Goal: Task Accomplishment & Management: Manage account settings

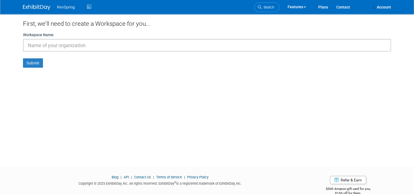
click at [64, 6] on span "RevSpring" at bounding box center [66, 7] width 18 height 4
click at [387, 10] on link "Account" at bounding box center [381, 7] width 27 height 14
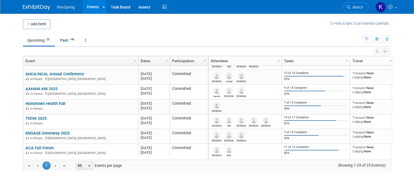
scroll to position [143, 0]
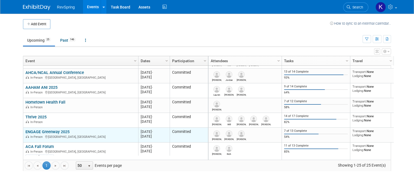
click at [50, 131] on link "ENGAGE Greenway 2025" at bounding box center [47, 131] width 44 height 5
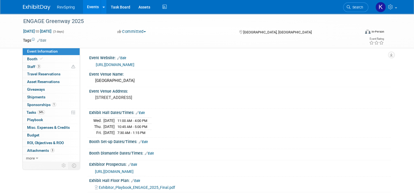
click at [141, 140] on link "Edit" at bounding box center [143, 142] width 9 height 4
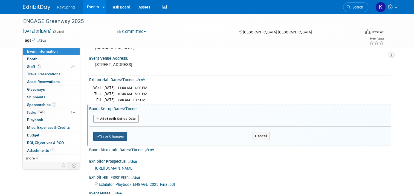
scroll to position [33, 0]
click at [112, 117] on button "Add Another Booth Set-up Date" at bounding box center [115, 119] width 45 height 8
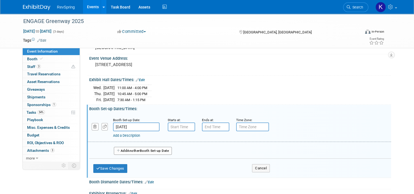
click at [125, 123] on input "Nov 5, 2025" at bounding box center [136, 126] width 47 height 9
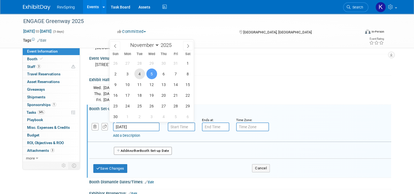
click at [140, 76] on span "4" at bounding box center [139, 73] width 11 height 11
type input "Nov 4, 2025"
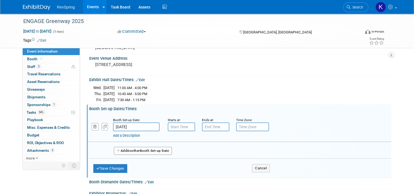
click at [247, 180] on div "Booth Dismantle Dates/Times: Edit" at bounding box center [240, 181] width 302 height 7
click at [182, 123] on input "text" at bounding box center [181, 126] width 27 height 9
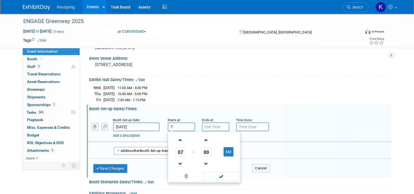
type input "7"
type input "4:15 PM"
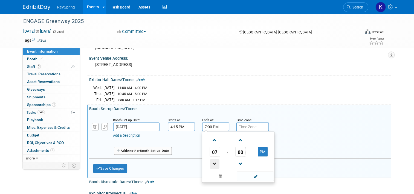
click at [214, 161] on span at bounding box center [215, 164] width 10 height 10
type input "6:00 PM"
click at [246, 177] on span at bounding box center [255, 176] width 37 height 10
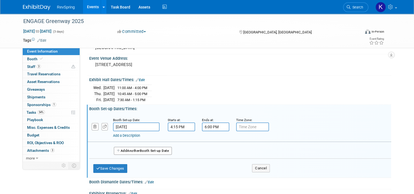
click at [130, 149] on span "Another" at bounding box center [133, 151] width 13 height 4
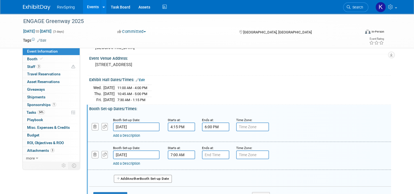
click at [177, 153] on input "7:00 AM" at bounding box center [181, 154] width 27 height 9
click at [204, 168] on span at bounding box center [207, 168] width 10 height 10
click at [203, 179] on span "01" at bounding box center [206, 180] width 10 height 10
click at [205, 180] on td "30" at bounding box center [213, 183] width 18 height 15
type input "7:30 AM"
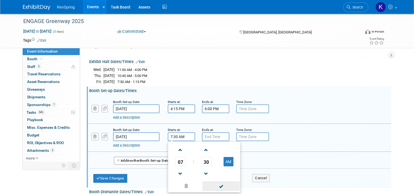
scroll to position [50, 0]
click at [210, 185] on span at bounding box center [221, 187] width 37 height 10
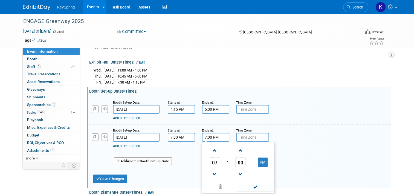
click at [207, 133] on input "7:00 PM" at bounding box center [215, 137] width 27 height 9
click at [212, 150] on span at bounding box center [215, 151] width 10 height 10
type input "9:00 PM"
click at [241, 185] on span at bounding box center [255, 187] width 37 height 10
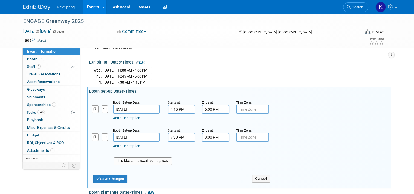
click at [126, 177] on div "Save Changes Cancel" at bounding box center [181, 177] width 177 height 17
click at [122, 177] on button "Save Changes" at bounding box center [110, 178] width 34 height 9
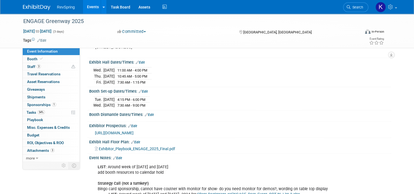
click at [147, 113] on link "Edit" at bounding box center [149, 115] width 9 height 4
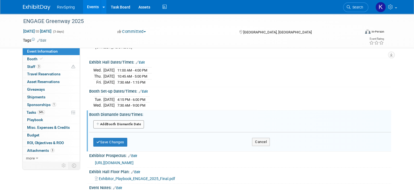
click at [128, 120] on button "Add Another Booth Dismantle Date" at bounding box center [118, 124] width 51 height 8
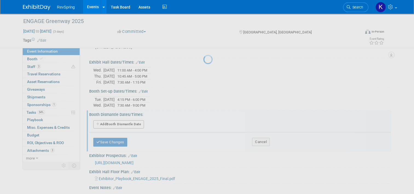
select select "10"
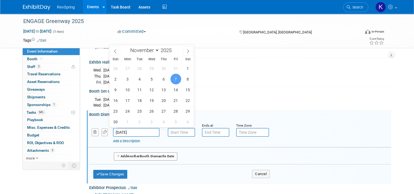
click at [137, 132] on input "[DATE]" at bounding box center [136, 132] width 47 height 9
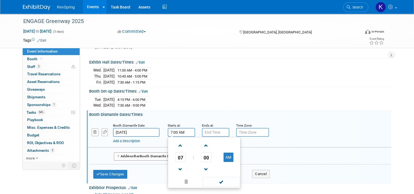
click at [183, 134] on input "7:00 AM" at bounding box center [181, 132] width 27 height 9
click at [178, 146] on span at bounding box center [181, 146] width 10 height 10
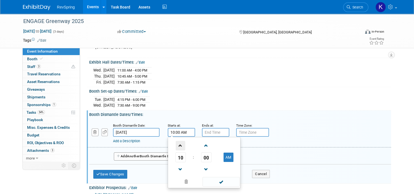
type input "11:00 AM"
click at [206, 177] on span at bounding box center [221, 182] width 37 height 10
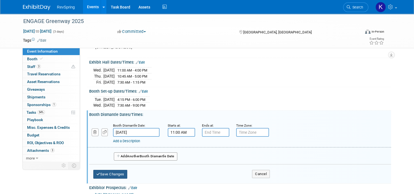
click at [103, 173] on button "Save Changes" at bounding box center [110, 174] width 34 height 9
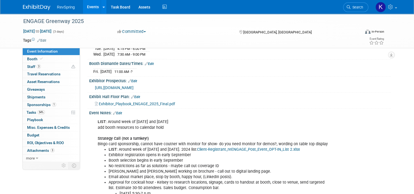
scroll to position [102, 0]
click at [117, 112] on link "Edit" at bounding box center [117, 113] width 9 height 4
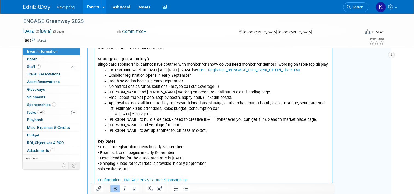
scroll to position [203, 0]
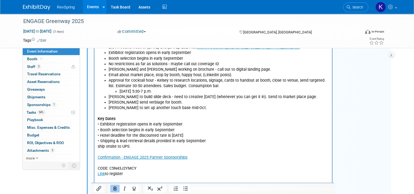
click at [131, 154] on p "Key Dates • Exhibitor registration opens in early September • Booth selection b…" at bounding box center [213, 149] width 231 height 77
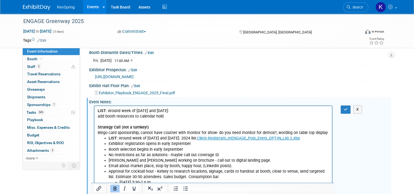
scroll to position [106, 0]
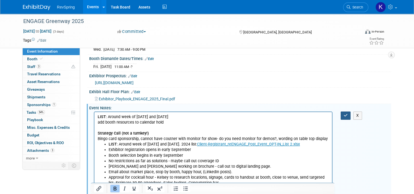
click at [350, 113] on button "button" at bounding box center [346, 115] width 10 height 8
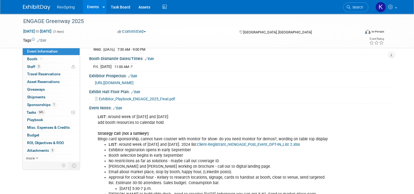
click at [98, 172] on ul "LIST : Around week of Oct 8 and Oct 22. 2024 list: Client-Registrant_reENGAGE_P…" at bounding box center [214, 175] width 232 height 66
click at [115, 106] on link "Edit" at bounding box center [117, 108] width 9 height 4
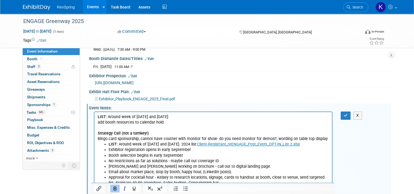
scroll to position [234, 0]
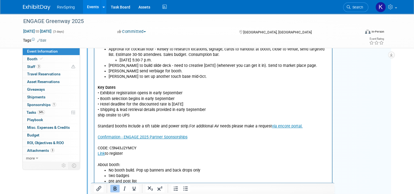
click at [304, 128] on p "Key Dates • Exhibitor registration opens in early September • Booth selection b…" at bounding box center [213, 124] width 231 height 88
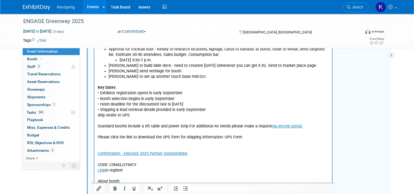
click at [304, 128] on p "Key Dates • Exhibitor registration opens in early September • Booth selection b…" at bounding box center [213, 105] width 231 height 50
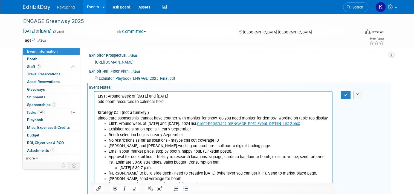
scroll to position [125, 0]
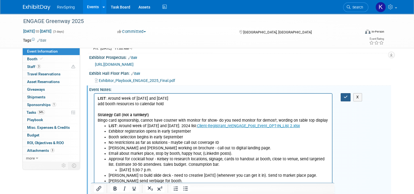
click at [347, 95] on icon "button" at bounding box center [346, 97] width 4 height 4
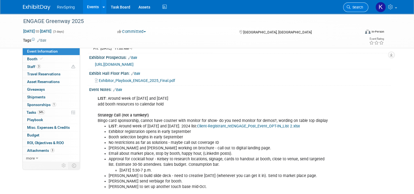
click at [361, 6] on span "Search" at bounding box center [357, 7] width 13 height 4
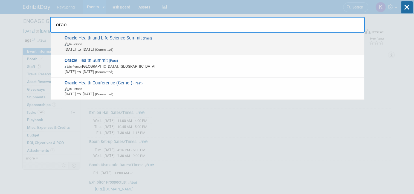
type input "orac"
click at [235, 42] on span "In-Person" at bounding box center [213, 43] width 297 height 5
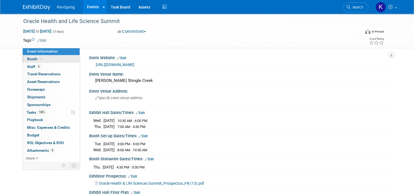
click at [55, 62] on link "Booth" at bounding box center [51, 58] width 57 height 7
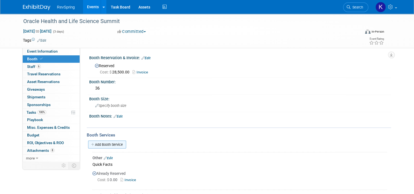
click at [102, 142] on link "Add Booth Service" at bounding box center [107, 144] width 38 height 8
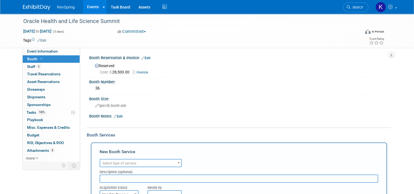
click at [122, 159] on span "Select type of service" at bounding box center [140, 163] width 81 height 8
type input "s"
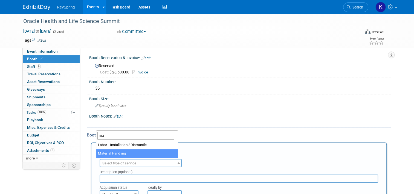
type input "ma"
select select "10"
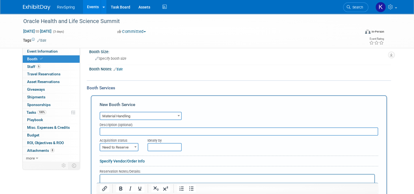
scroll to position [47, 0]
click at [116, 149] on span "Need to Reserve" at bounding box center [119, 147] width 38 height 8
select select "2"
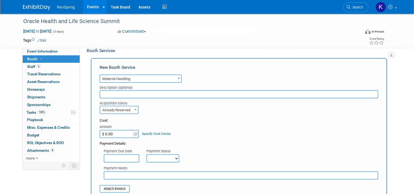
scroll to position [84, 0]
click at [110, 130] on input "$ 0.00" at bounding box center [117, 134] width 34 height 8
type input "$ 441.00"
click at [111, 186] on input "file" at bounding box center [96, 189] width 65 height 7
click at [80, 15] on div at bounding box center [189, 16] width 337 height 5
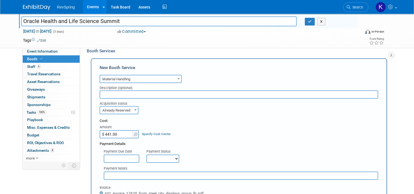
scroll to position [95, 0]
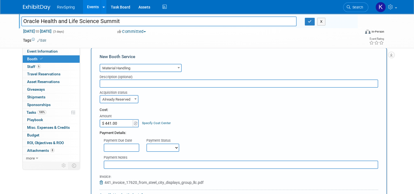
click at [170, 112] on div "Cost: Amount $ 441.00 Specify Cost Center Cost Center -- Not Specified --" at bounding box center [239, 117] width 279 height 20
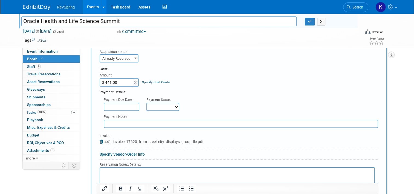
scroll to position [197, 0]
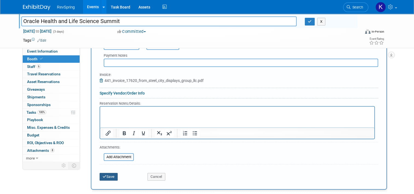
click at [110, 176] on button "Save" at bounding box center [109, 177] width 18 height 8
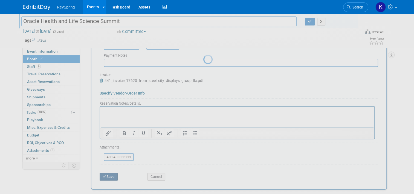
scroll to position [173, 0]
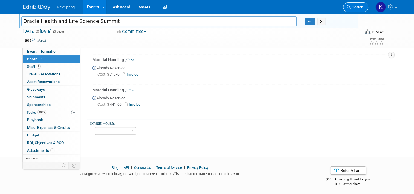
click at [353, 3] on link "Search" at bounding box center [355, 7] width 25 height 10
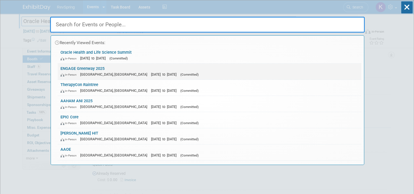
click at [213, 71] on div "In-Person Tampa, FL Nov 5, 2025 to Nov 7, 2025 (Committed)" at bounding box center [210, 74] width 298 height 6
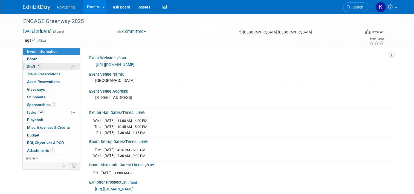
click at [45, 67] on link "3 Staff 3" at bounding box center [51, 66] width 57 height 7
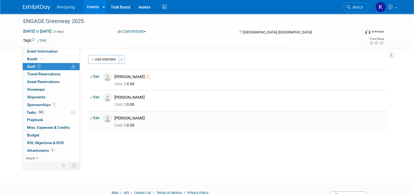
click at [91, 119] on link "Edit" at bounding box center [94, 118] width 9 height 4
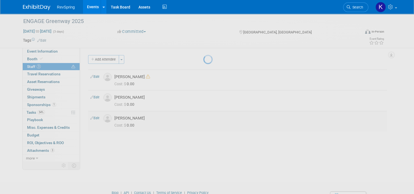
select select "6de32e4e-d1fc-4d60-b592-1ee8a84c9535"
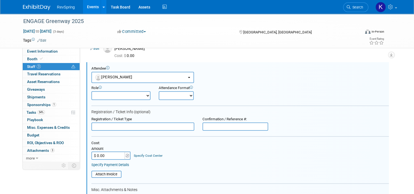
click at [104, 155] on input "$ 0.00" at bounding box center [108, 155] width 34 height 8
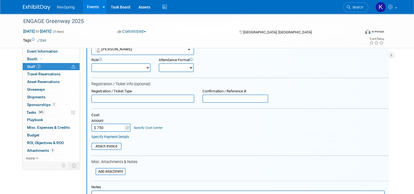
scroll to position [77, 0]
type input "$ 750.00"
click at [104, 148] on div "Attach Invoice" at bounding box center [106, 145] width 30 height 7
click at [110, 148] on form "Attendee <img src="[URL][DOMAIN_NAME]" style="width: 22px; height: 22px; border…" at bounding box center [240, 139] width 298 height 202
click at [107, 146] on input "file" at bounding box center [88, 146] width 65 height 6
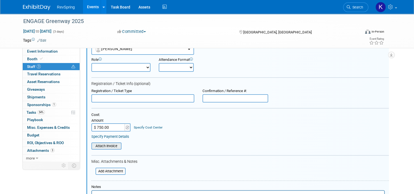
click at [110, 146] on input "file" at bounding box center [88, 146] width 65 height 6
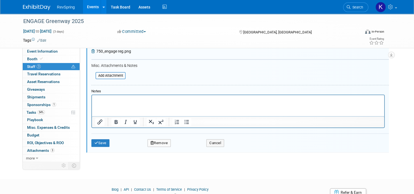
scroll to position [176, 0]
click at [116, 73] on input "file" at bounding box center [92, 75] width 65 height 6
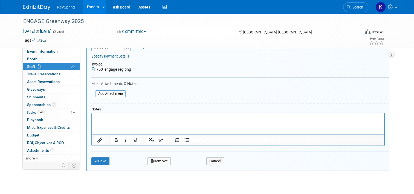
scroll to position [157, 0]
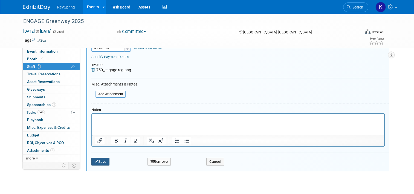
click at [100, 161] on button "Save" at bounding box center [100, 162] width 18 height 8
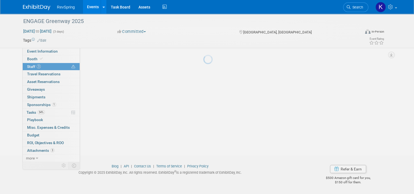
scroll to position [26, 0]
